Goal: Information Seeking & Learning: Learn about a topic

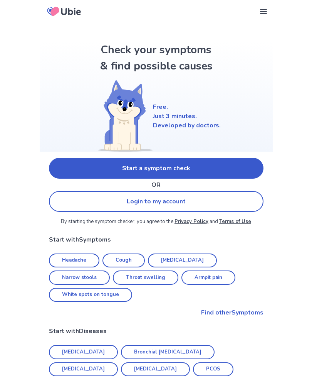
click at [188, 160] on link "Start a symptom check" at bounding box center [156, 168] width 215 height 21
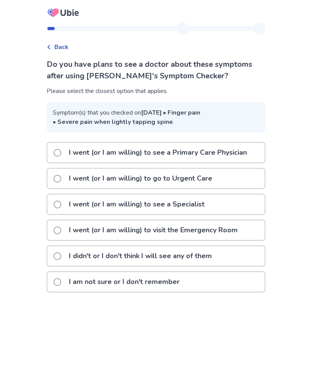
click at [61, 286] on span at bounding box center [58, 282] width 8 height 8
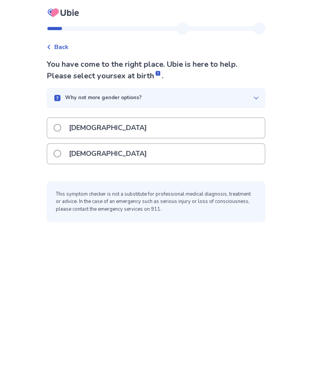
click at [71, 152] on p "[DEMOGRAPHIC_DATA]" at bounding box center [107, 154] width 87 height 20
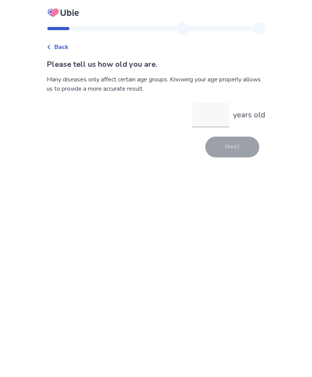
click at [212, 111] on input "years old" at bounding box center [210, 115] width 37 height 25
type input "**"
click at [235, 146] on button "Next" at bounding box center [232, 146] width 54 height 21
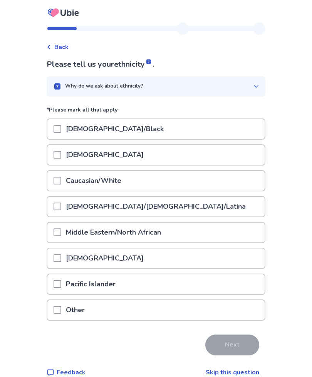
click at [158, 130] on div "African American/Black" at bounding box center [155, 129] width 217 height 20
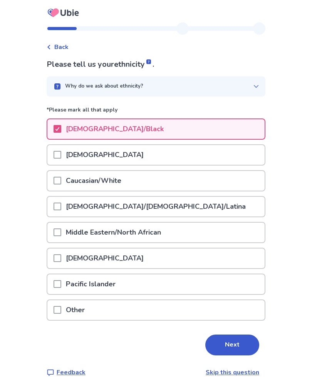
click at [239, 340] on button "Next" at bounding box center [232, 344] width 54 height 21
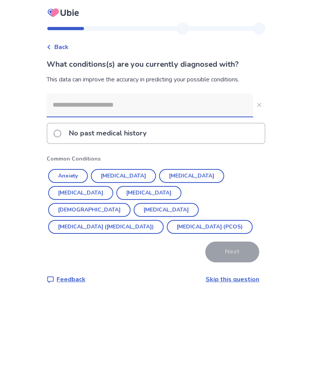
click at [167, 224] on button "Polycystic ovarian syndrome (PCOS)" at bounding box center [210, 227] width 86 height 14
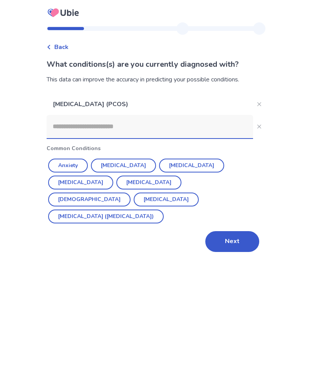
click at [137, 125] on input at bounding box center [150, 126] width 207 height 23
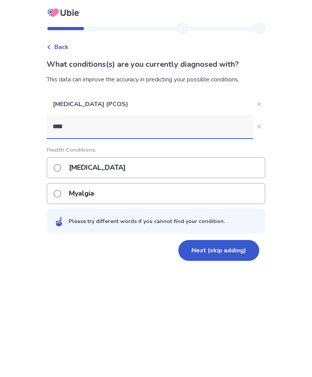
type input "****"
click at [151, 166] on div "Myasthenia gravis" at bounding box center [156, 167] width 219 height 21
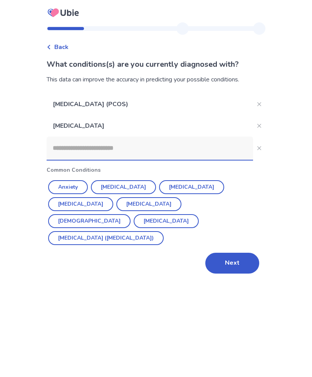
click at [165, 138] on input at bounding box center [150, 147] width 207 height 23
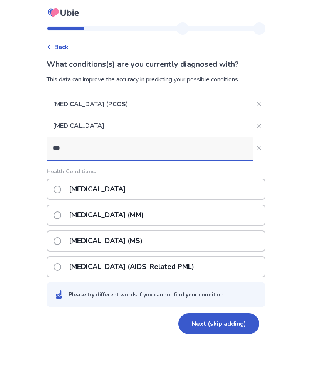
type input "***"
click at [172, 240] on div "Multiple sclerosis (MS)" at bounding box center [156, 240] width 219 height 21
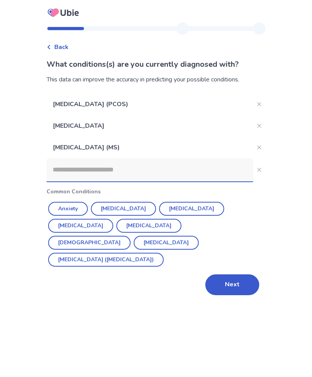
click at [242, 274] on button "Next" at bounding box center [232, 284] width 54 height 21
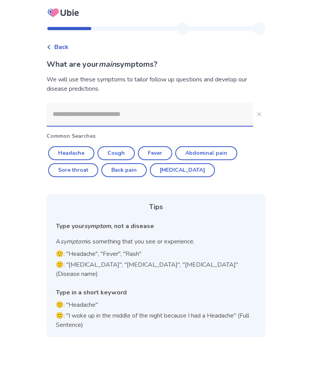
click at [223, 149] on button "Abdominal pain" at bounding box center [206, 153] width 62 height 14
type input "**********"
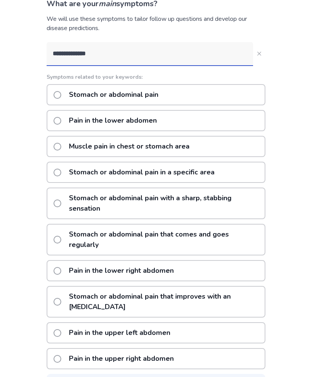
scroll to position [65, 0]
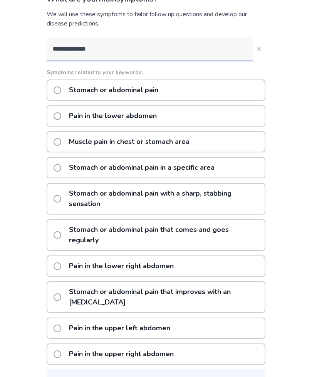
click at [183, 195] on p "Stomach or abdominal pain with a sharp, stabbing sensation" at bounding box center [164, 199] width 200 height 30
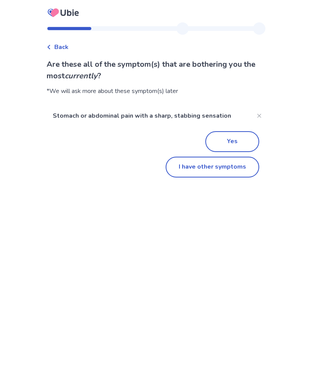
click at [246, 140] on button "Yes" at bounding box center [232, 141] width 54 height 21
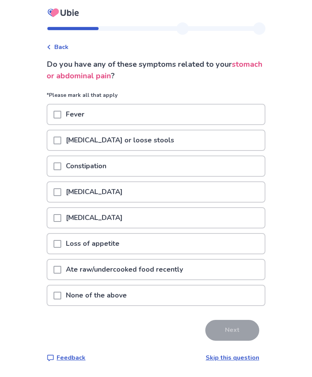
click at [94, 293] on p "None of the above" at bounding box center [96, 295] width 70 height 20
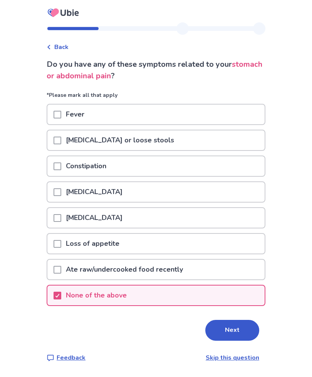
click at [233, 322] on button "Next" at bounding box center [232, 330] width 54 height 21
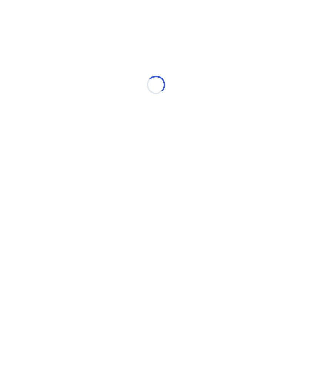
select select "*"
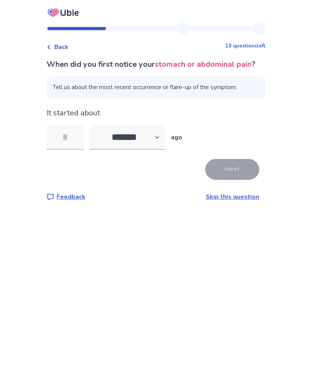
click at [62, 148] on input "tel" at bounding box center [65, 137] width 37 height 25
type input "*"
click at [225, 180] on button "Next" at bounding box center [232, 169] width 54 height 21
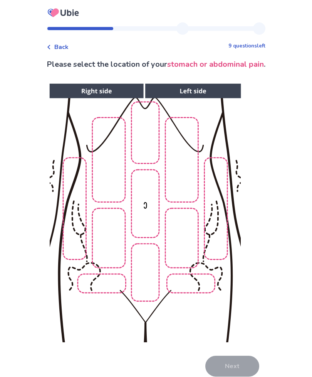
click at [180, 194] on img at bounding box center [145, 212] width 394 height 267
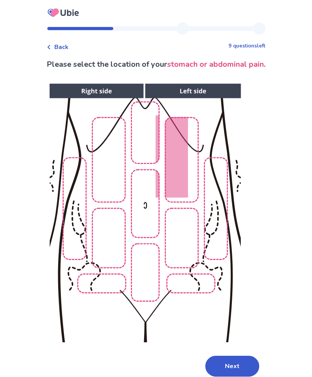
click at [175, 235] on img at bounding box center [145, 212] width 394 height 267
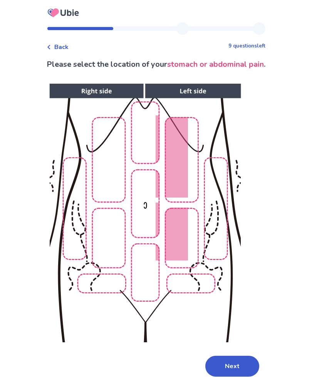
click at [234, 359] on button "Next" at bounding box center [232, 365] width 54 height 21
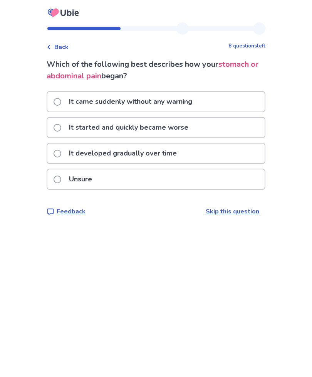
click at [67, 48] on span "Back" at bounding box center [61, 46] width 14 height 9
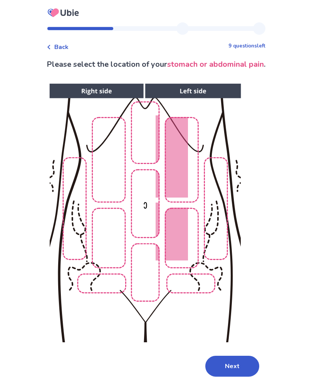
click at [232, 363] on button "Next" at bounding box center [232, 365] width 54 height 21
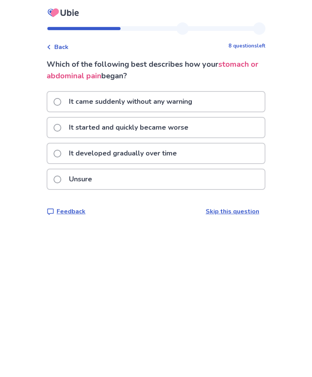
click at [178, 94] on p "It came suddenly without any warning" at bounding box center [130, 102] width 133 height 20
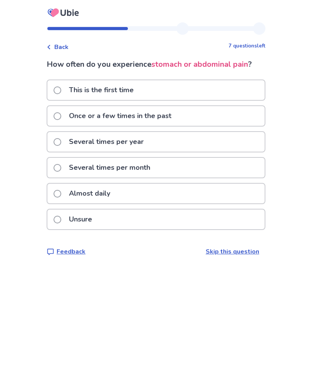
click at [145, 210] on div "Unsure" at bounding box center [155, 219] width 217 height 20
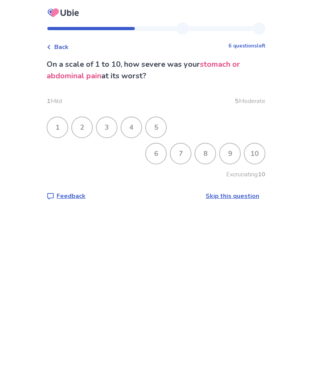
click at [198, 155] on div "8" at bounding box center [205, 153] width 20 height 20
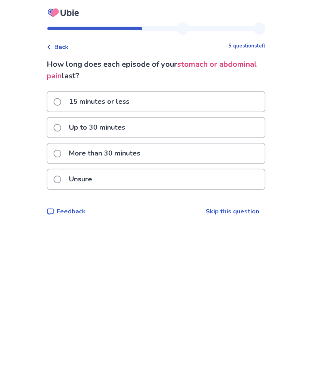
click at [157, 150] on div "More than 30 minutes" at bounding box center [155, 153] width 217 height 20
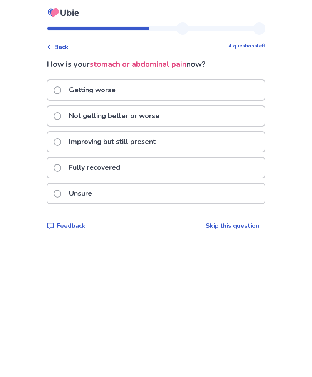
click at [134, 185] on div "Unsure" at bounding box center [155, 193] width 217 height 20
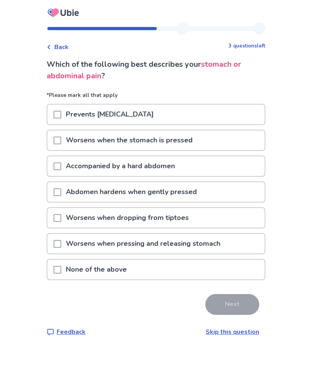
click at [184, 146] on p "Worsens when the stomach is pressed" at bounding box center [129, 140] width 136 height 20
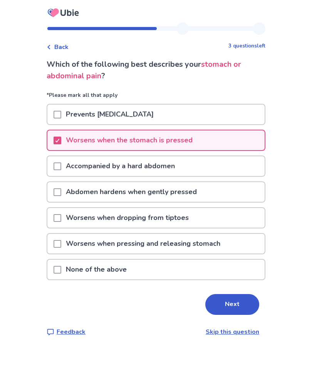
click at [235, 306] on button "Next" at bounding box center [232, 304] width 54 height 21
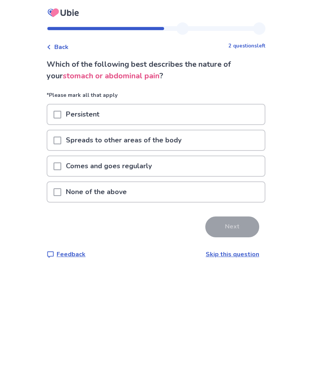
click at [129, 113] on div "Persistent" at bounding box center [155, 114] width 217 height 20
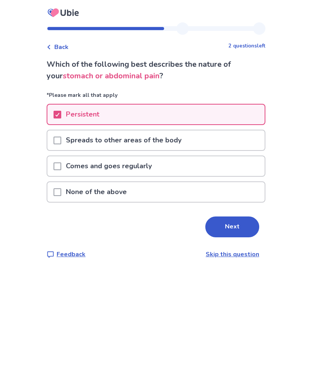
click at [235, 221] on button "Next" at bounding box center [232, 226] width 54 height 21
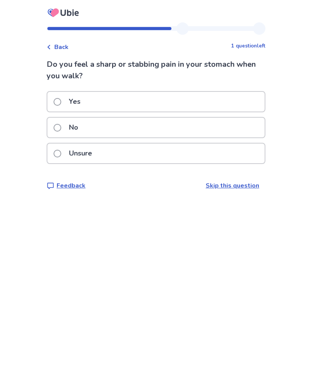
click at [136, 126] on div "No" at bounding box center [155, 128] width 217 height 20
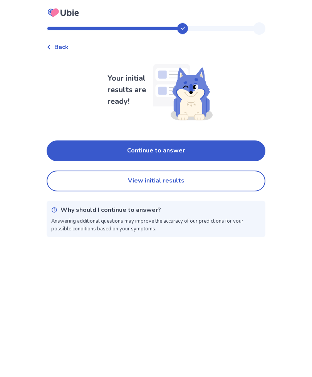
click at [174, 153] on button "Continue to answer" at bounding box center [156, 150] width 219 height 21
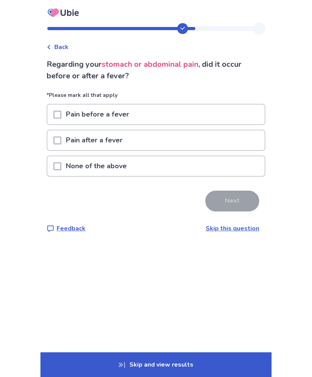
click at [124, 165] on p "None of the above" at bounding box center [96, 166] width 70 height 20
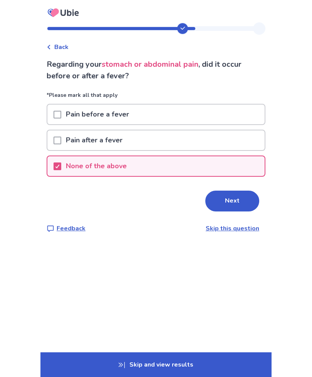
click at [232, 194] on button "Next" at bounding box center [232, 200] width 54 height 21
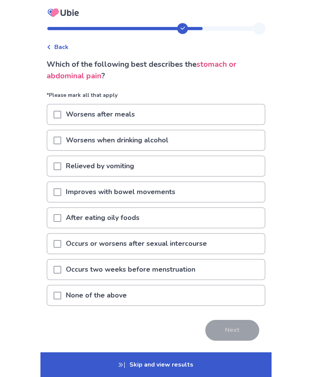
click at [137, 297] on div "None of the above" at bounding box center [155, 295] width 217 height 20
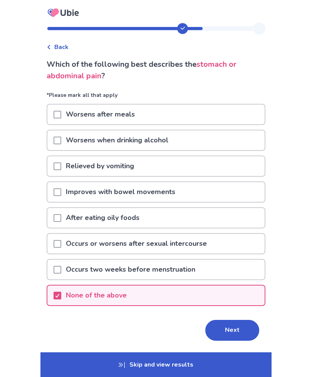
click at [233, 333] on button "Next" at bounding box center [232, 330] width 54 height 21
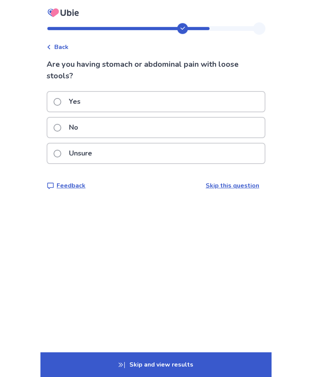
click at [130, 129] on div "No" at bounding box center [155, 128] width 217 height 20
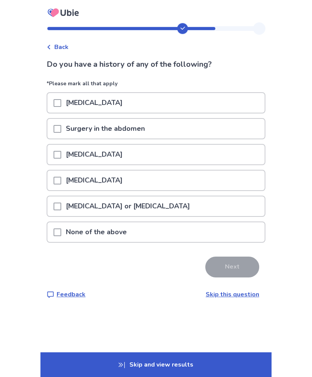
click at [160, 107] on div "Urinary stones" at bounding box center [155, 103] width 217 height 20
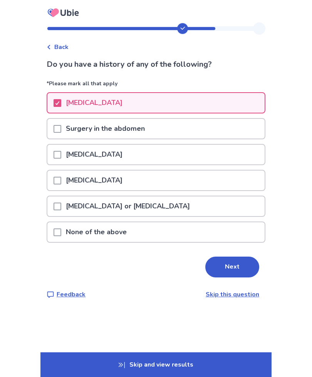
click at [233, 262] on button "Next" at bounding box center [232, 266] width 54 height 21
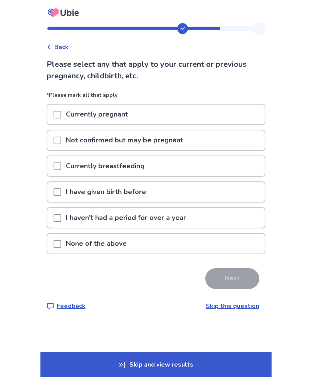
click at [102, 237] on p "None of the above" at bounding box center [96, 244] width 70 height 20
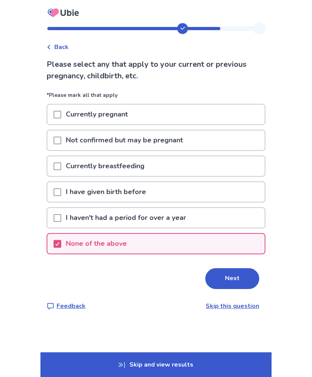
click at [244, 274] on button "Next" at bounding box center [232, 278] width 54 height 21
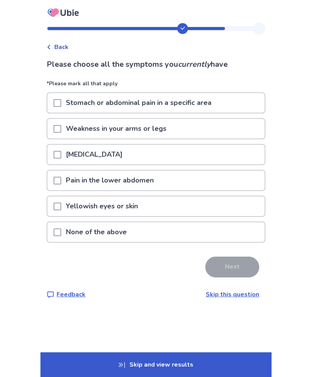
click at [135, 180] on p "Pain in the lower abdomen" at bounding box center [109, 180] width 97 height 20
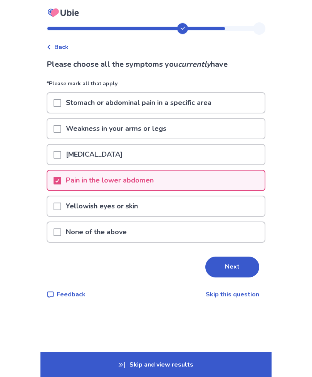
click at [177, 122] on div "Weakness in your arms or legs" at bounding box center [155, 129] width 217 height 20
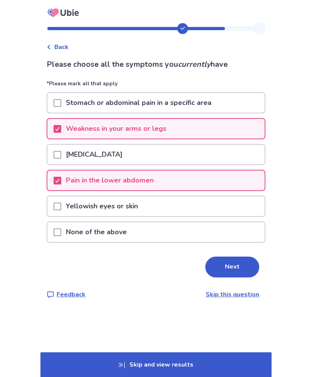
click at [190, 100] on p "Stomach or abdominal pain in a specific area" at bounding box center [138, 103] width 155 height 20
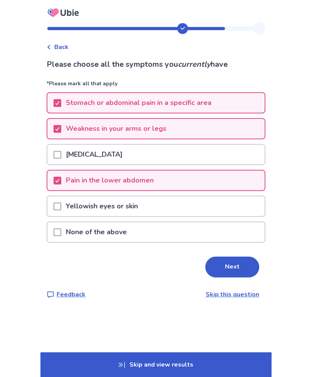
click at [230, 262] on button "Next" at bounding box center [232, 266] width 54 height 21
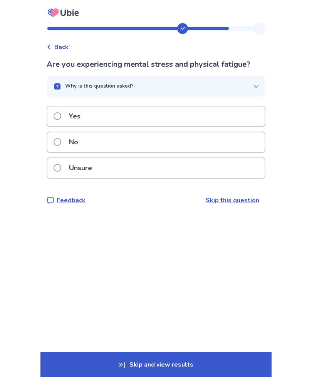
click at [247, 92] on button "Why is this question asked?" at bounding box center [156, 86] width 219 height 20
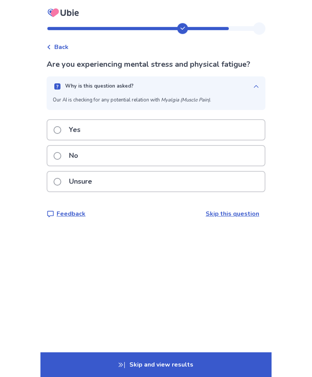
click at [253, 83] on icon "button" at bounding box center [256, 86] width 6 height 6
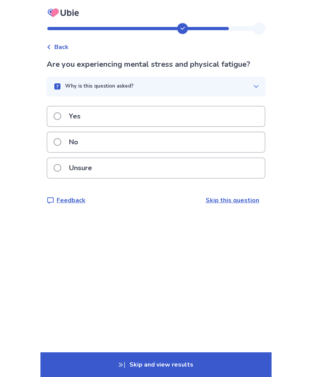
click at [155, 140] on div "No" at bounding box center [155, 142] width 217 height 20
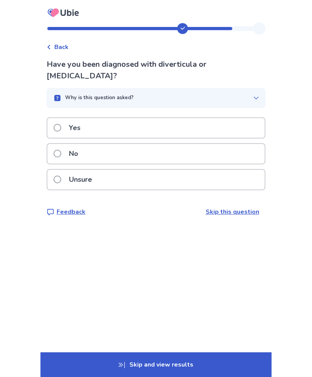
click at [122, 144] on div "No" at bounding box center [155, 154] width 217 height 20
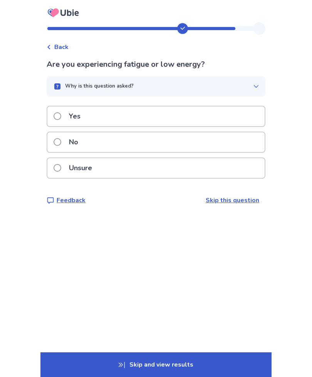
click at [242, 95] on button "Why is this question asked?" at bounding box center [156, 86] width 219 height 20
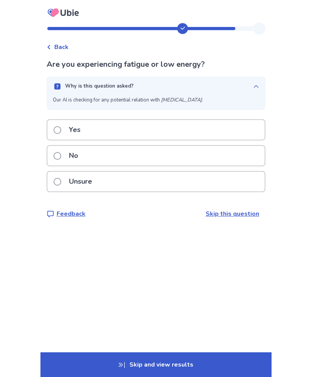
click at [253, 89] on icon "button" at bounding box center [256, 86] width 6 height 6
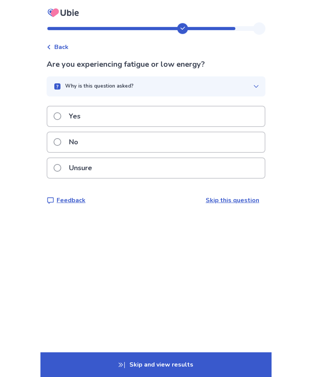
click at [174, 117] on div "Yes" at bounding box center [155, 116] width 217 height 20
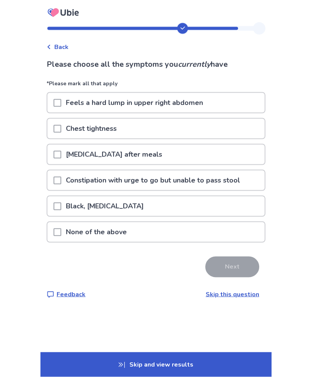
scroll to position [0, 0]
click at [60, 153] on span at bounding box center [58, 155] width 8 height 8
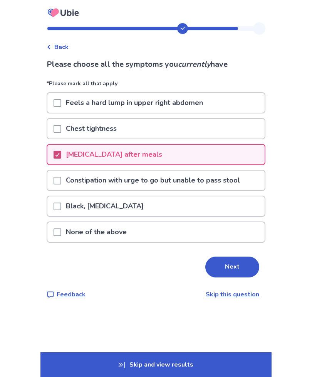
click at [232, 272] on button "Next" at bounding box center [232, 266] width 54 height 21
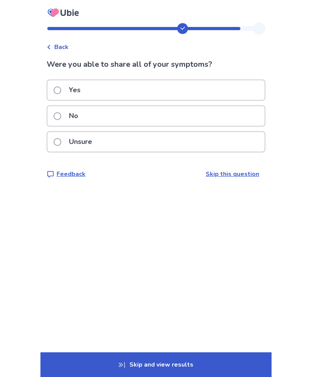
click at [140, 92] on div "Yes" at bounding box center [155, 90] width 217 height 20
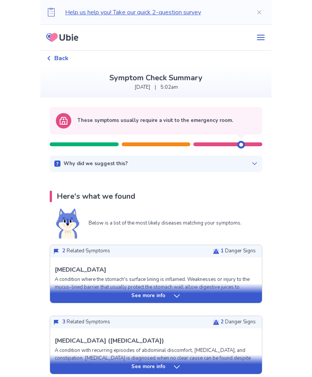
click at [252, 164] on icon at bounding box center [255, 163] width 6 height 6
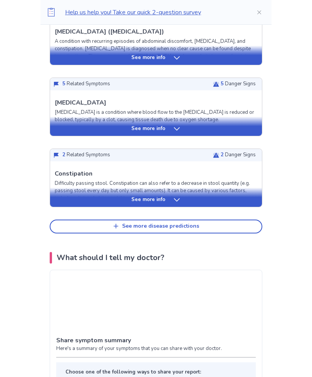
scroll to position [339, 0]
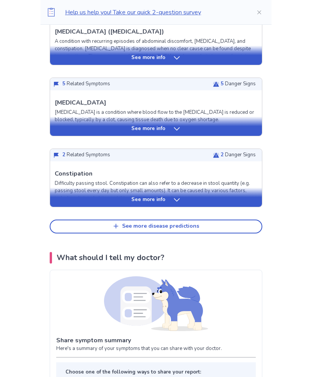
click at [151, 223] on div "See more disease predictions" at bounding box center [160, 226] width 77 height 7
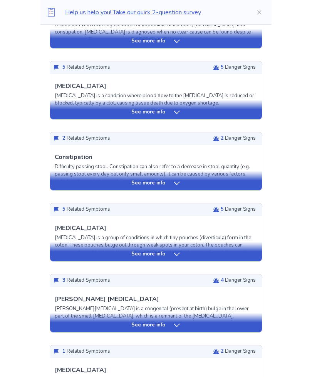
scroll to position [355, 0]
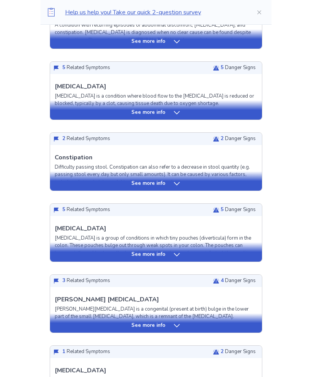
click at [178, 183] on icon at bounding box center [177, 184] width 8 height 8
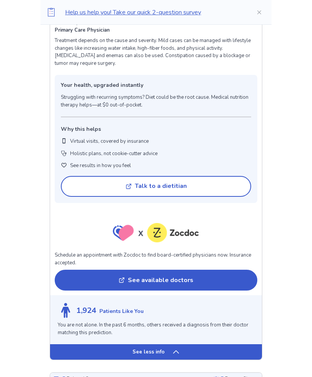
click at [160, 348] on p "See less info" at bounding box center [149, 352] width 32 height 8
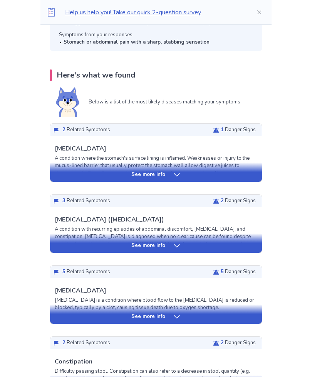
click at [194, 171] on div "See more info" at bounding box center [156, 175] width 212 height 8
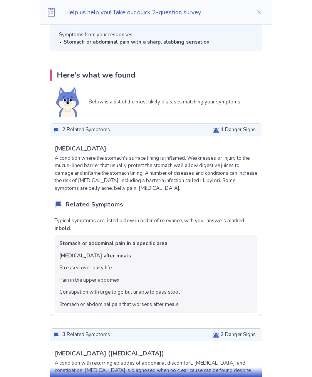
scroll to position [151, 0]
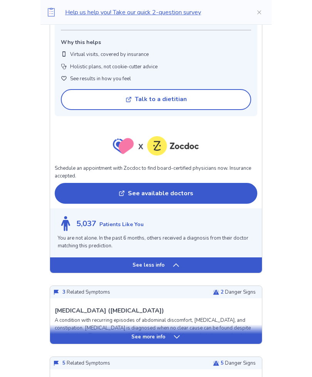
click at [175, 257] on div "See less info" at bounding box center [156, 264] width 212 height 15
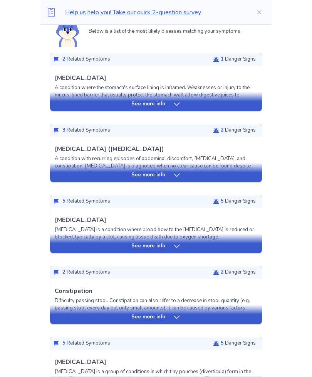
scroll to position [220, 0]
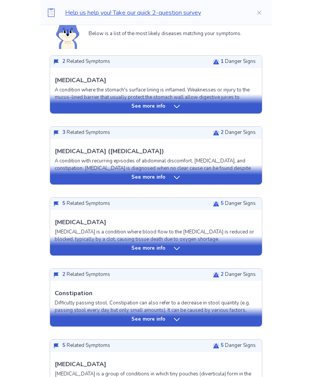
click at [191, 170] on div "See more info" at bounding box center [156, 174] width 212 height 19
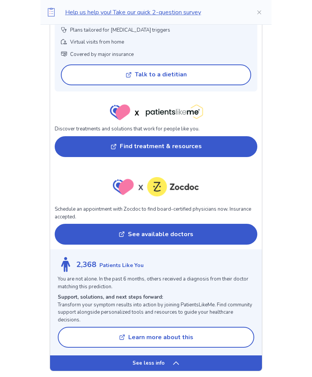
scroll to position [769, 0]
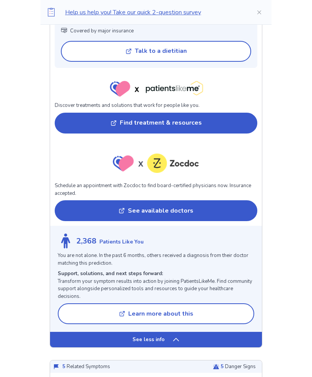
click at [155, 336] on p "See less info" at bounding box center [149, 340] width 32 height 8
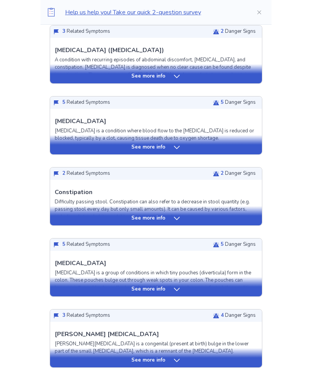
scroll to position [321, 0]
click at [167, 140] on div "See more info" at bounding box center [156, 144] width 212 height 19
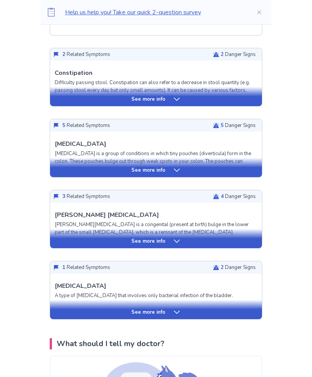
scroll to position [982, 0]
click at [189, 166] on div "See more info" at bounding box center [156, 170] width 212 height 8
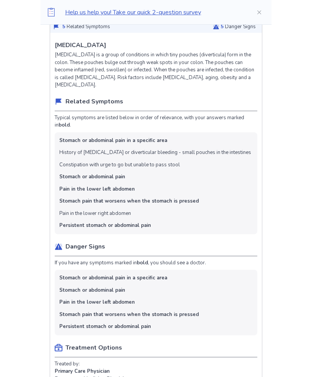
scroll to position [1081, 0]
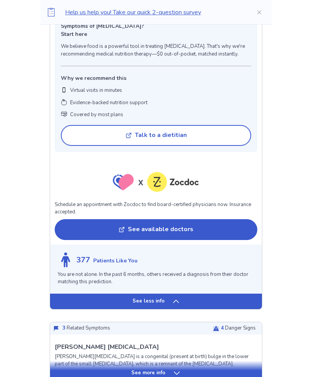
click at [123, 293] on div "See less info" at bounding box center [156, 300] width 212 height 15
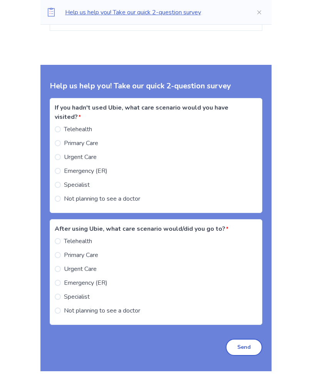
scroll to position [1483, 0]
click at [64, 166] on label "Emergency (ER)" at bounding box center [81, 170] width 53 height 9
click at [61, 279] on span at bounding box center [58, 282] width 6 height 6
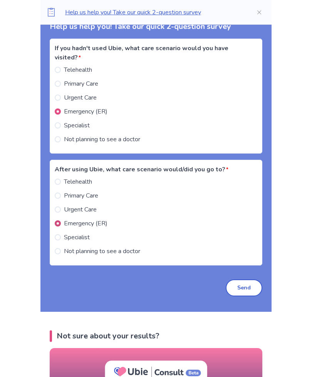
scroll to position [1544, 0]
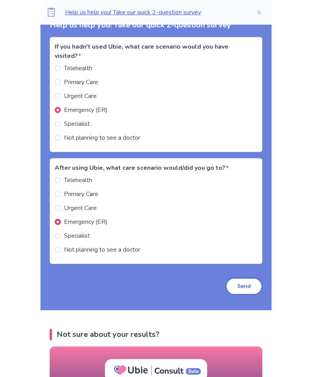
click at [246, 277] on button "Send" at bounding box center [244, 285] width 37 height 17
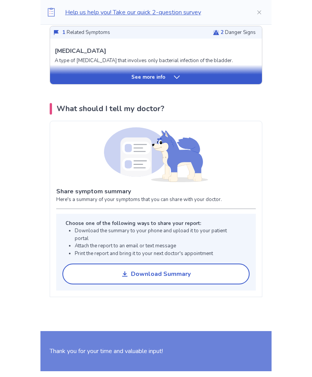
scroll to position [1217, 0]
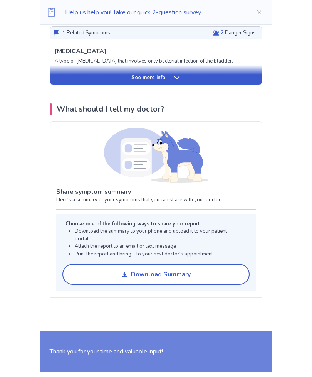
click at [183, 271] on div "Download Summary" at bounding box center [161, 274] width 60 height 7
